Goal: Information Seeking & Learning: Find specific fact

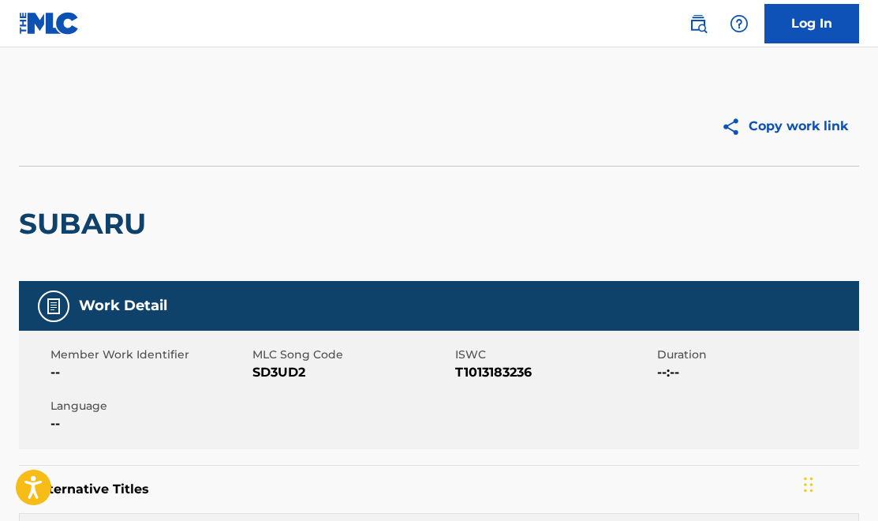
click at [698, 27] on img at bounding box center [698, 23] width 19 height 19
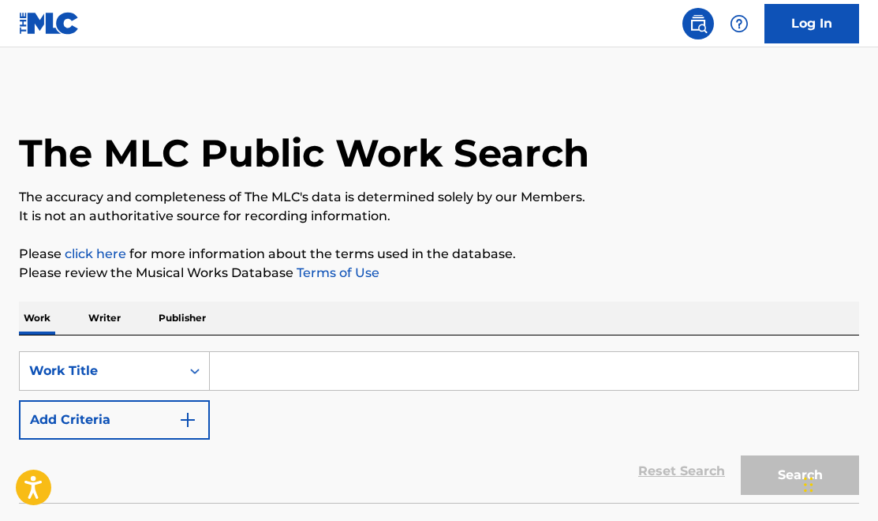
paste input "[PERSON_NAME] [PERSON_NAME] Wo De Xin"
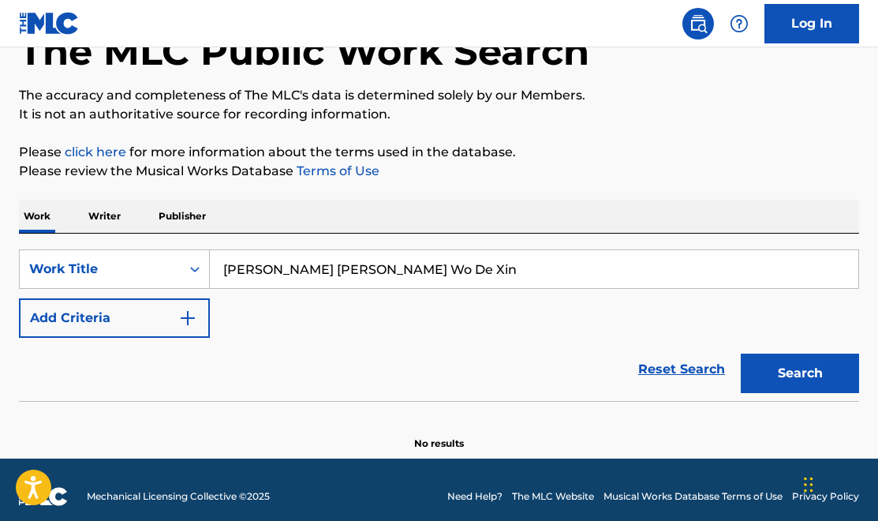
scroll to position [115, 0]
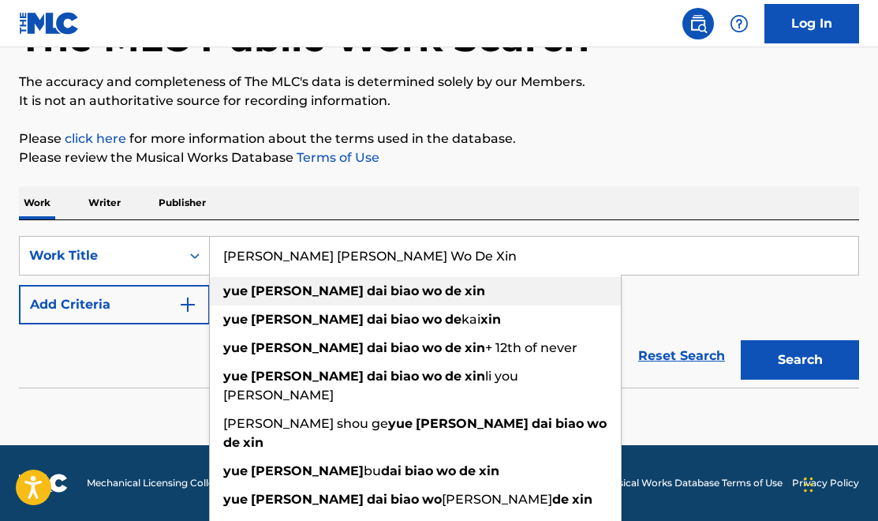
click at [445, 293] on strong "de" at bounding box center [453, 290] width 17 height 15
type input "[PERSON_NAME] [PERSON_NAME] wo de xin"
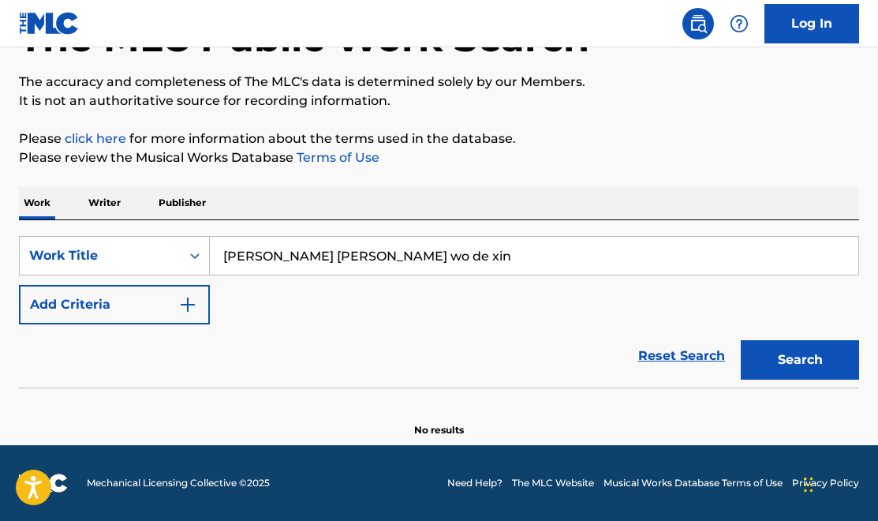
click at [797, 359] on button "Search" at bounding box center [800, 359] width 118 height 39
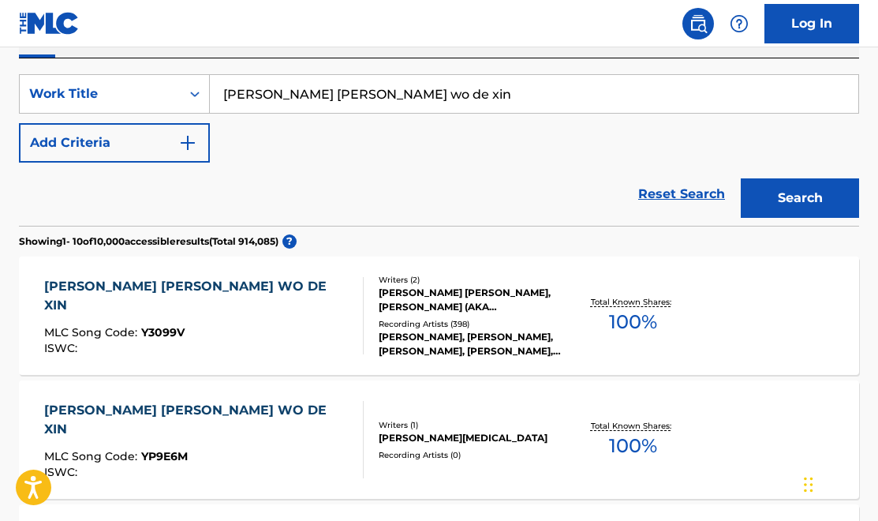
scroll to position [278, 0]
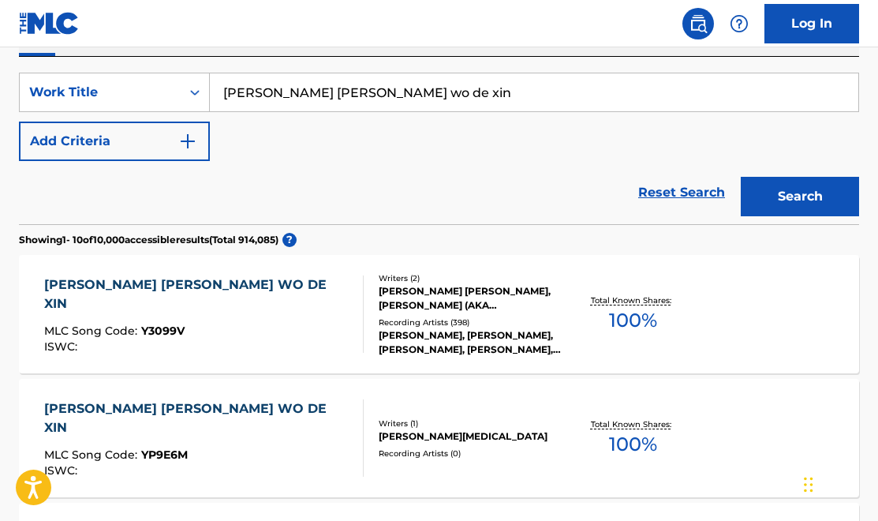
click at [170, 286] on div "[PERSON_NAME] [PERSON_NAME] WO DE XIN" at bounding box center [197, 294] width 306 height 38
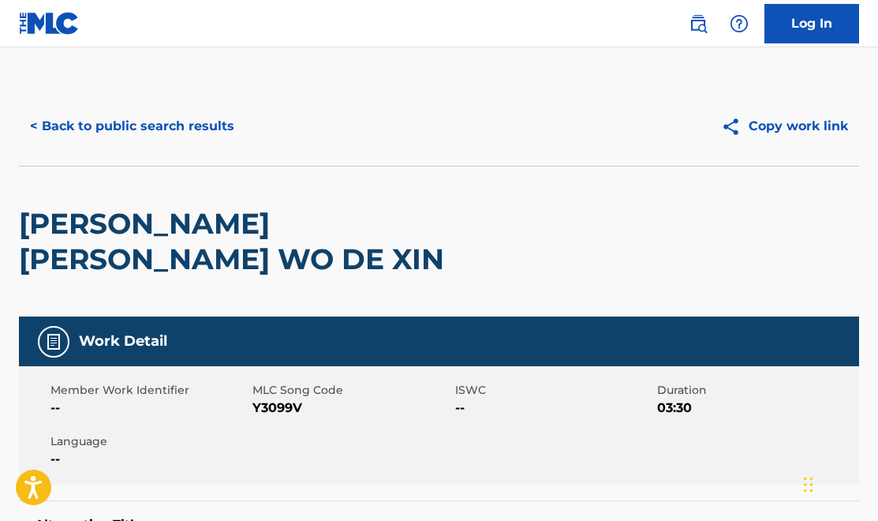
click at [774, 129] on button "Copy work link" at bounding box center [784, 125] width 149 height 39
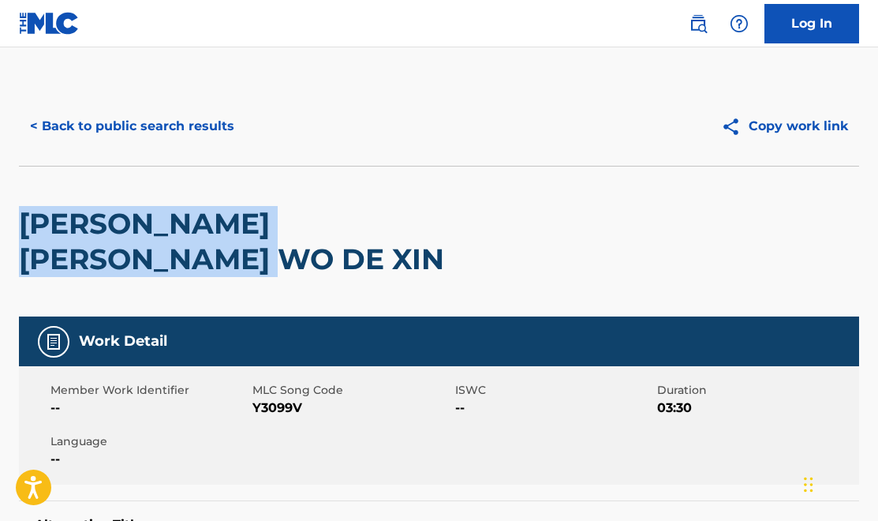
drag, startPoint x: 32, startPoint y: 221, endPoint x: 465, endPoint y: 229, distance: 433.0
click at [509, 231] on h2 "[PERSON_NAME] [PERSON_NAME] WO DE XIN" at bounding box center [271, 241] width 504 height 71
copy h2 "[PERSON_NAME] [PERSON_NAME] WO DE XIN"
click at [766, 125] on button "Copy work link" at bounding box center [784, 125] width 149 height 39
